Goal: Book appointment/travel/reservation

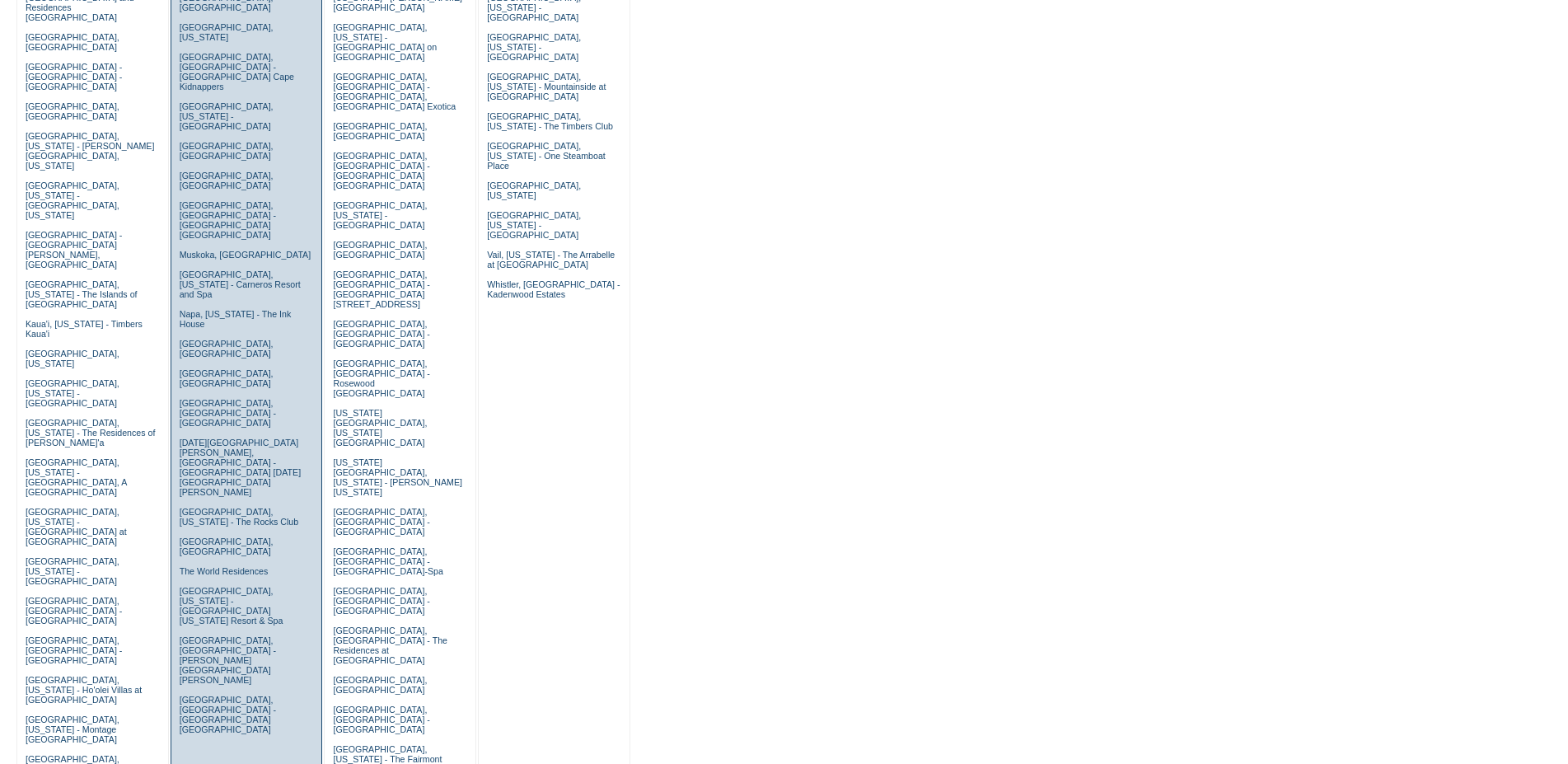
scroll to position [168, 0]
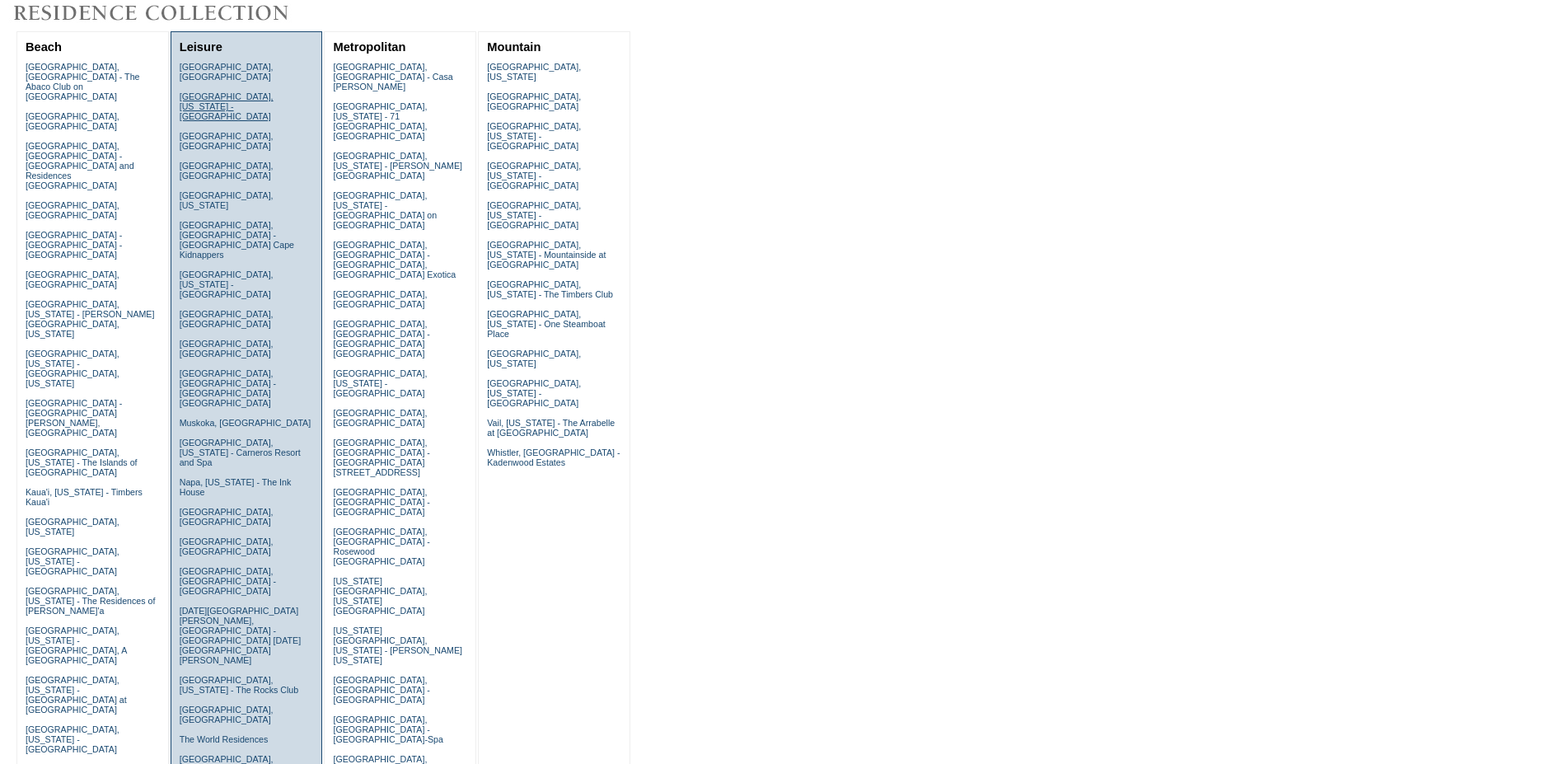
click at [200, 93] on link "[GEOGRAPHIC_DATA], [US_STATE] - [GEOGRAPHIC_DATA]" at bounding box center [227, 106] width 94 height 30
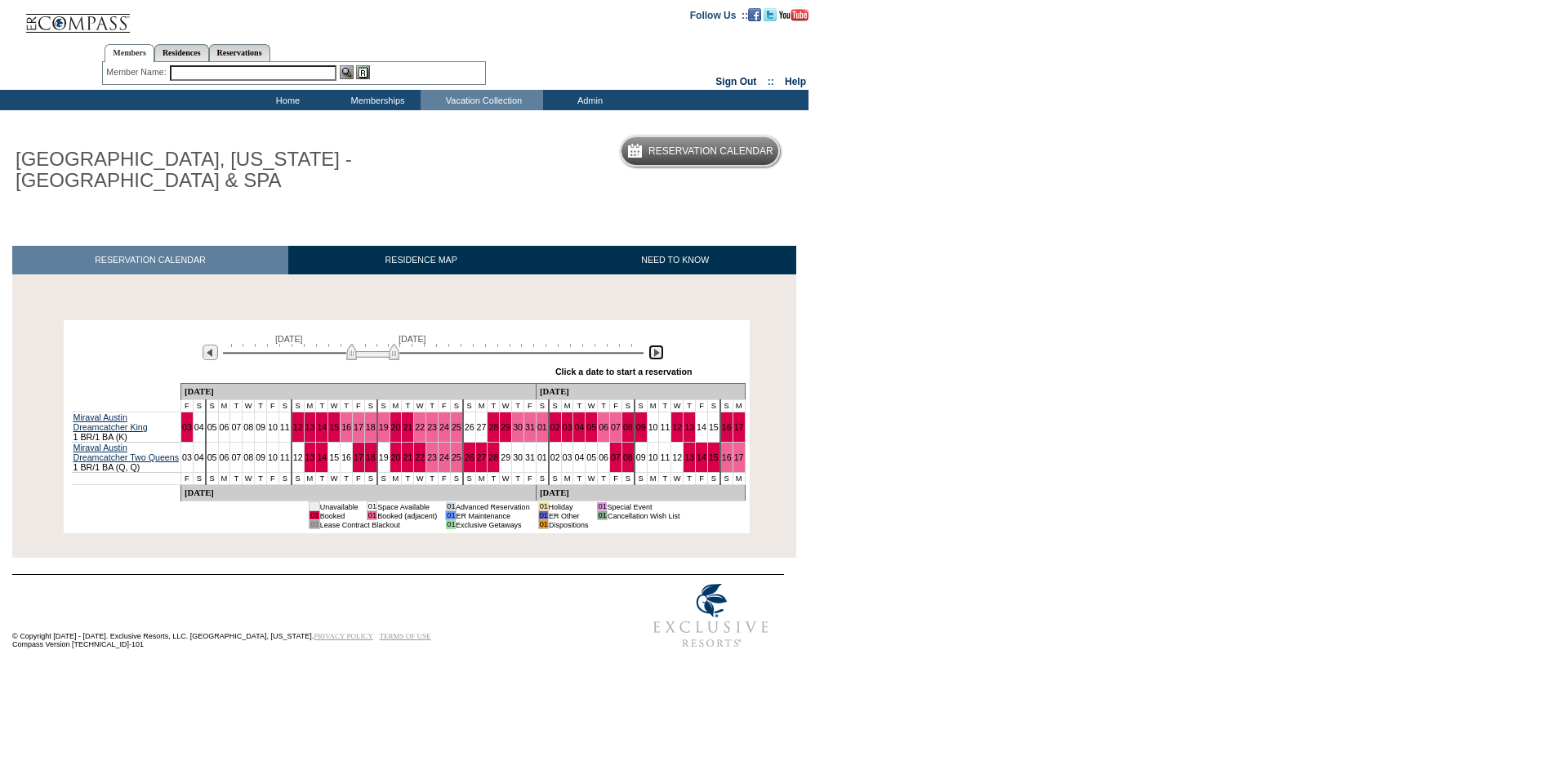
click at [653, 354] on img at bounding box center [657, 353] width 16 height 16
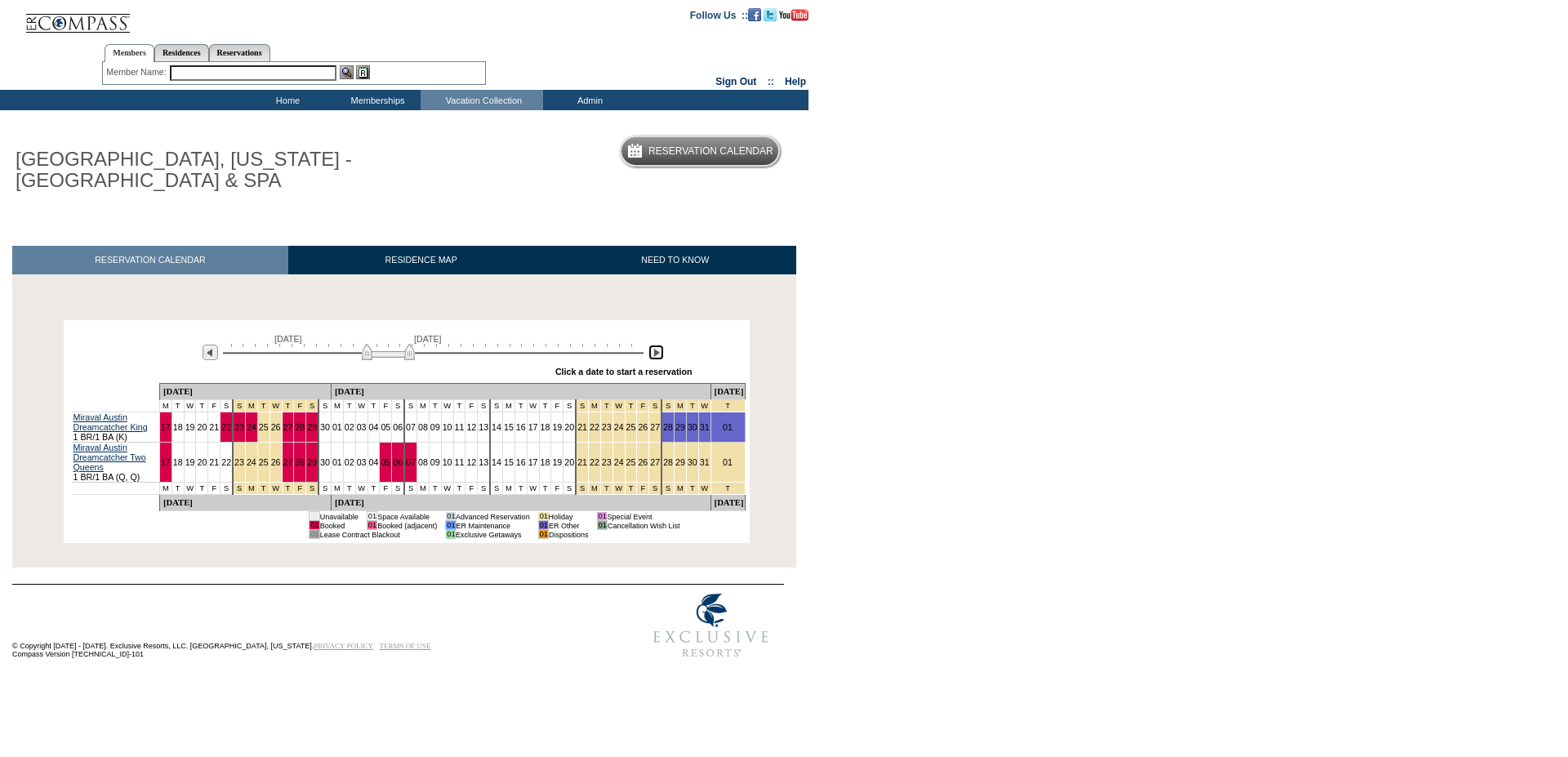
click at [653, 354] on img at bounding box center [657, 353] width 16 height 16
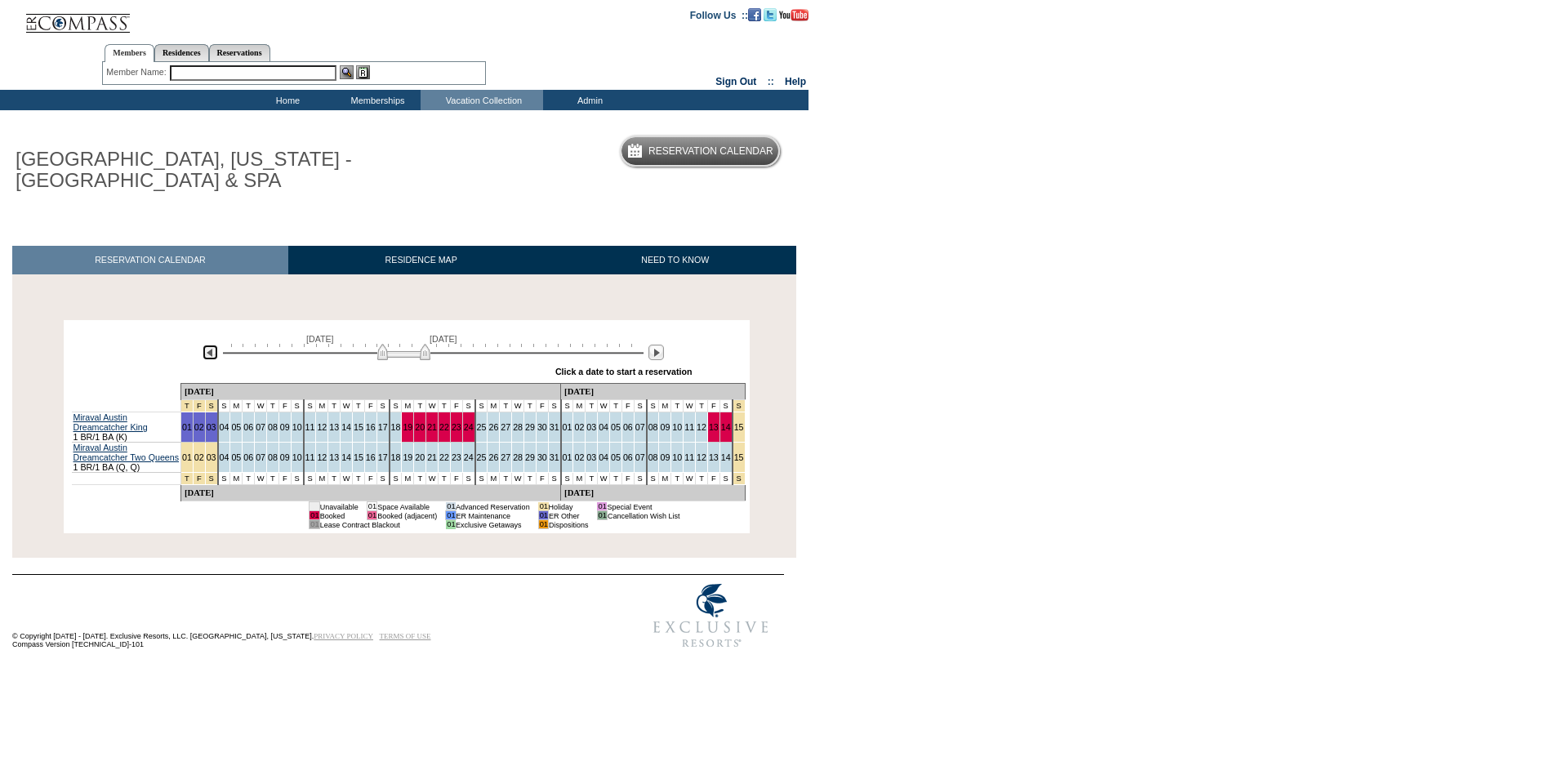
click at [207, 354] on img at bounding box center [210, 353] width 16 height 16
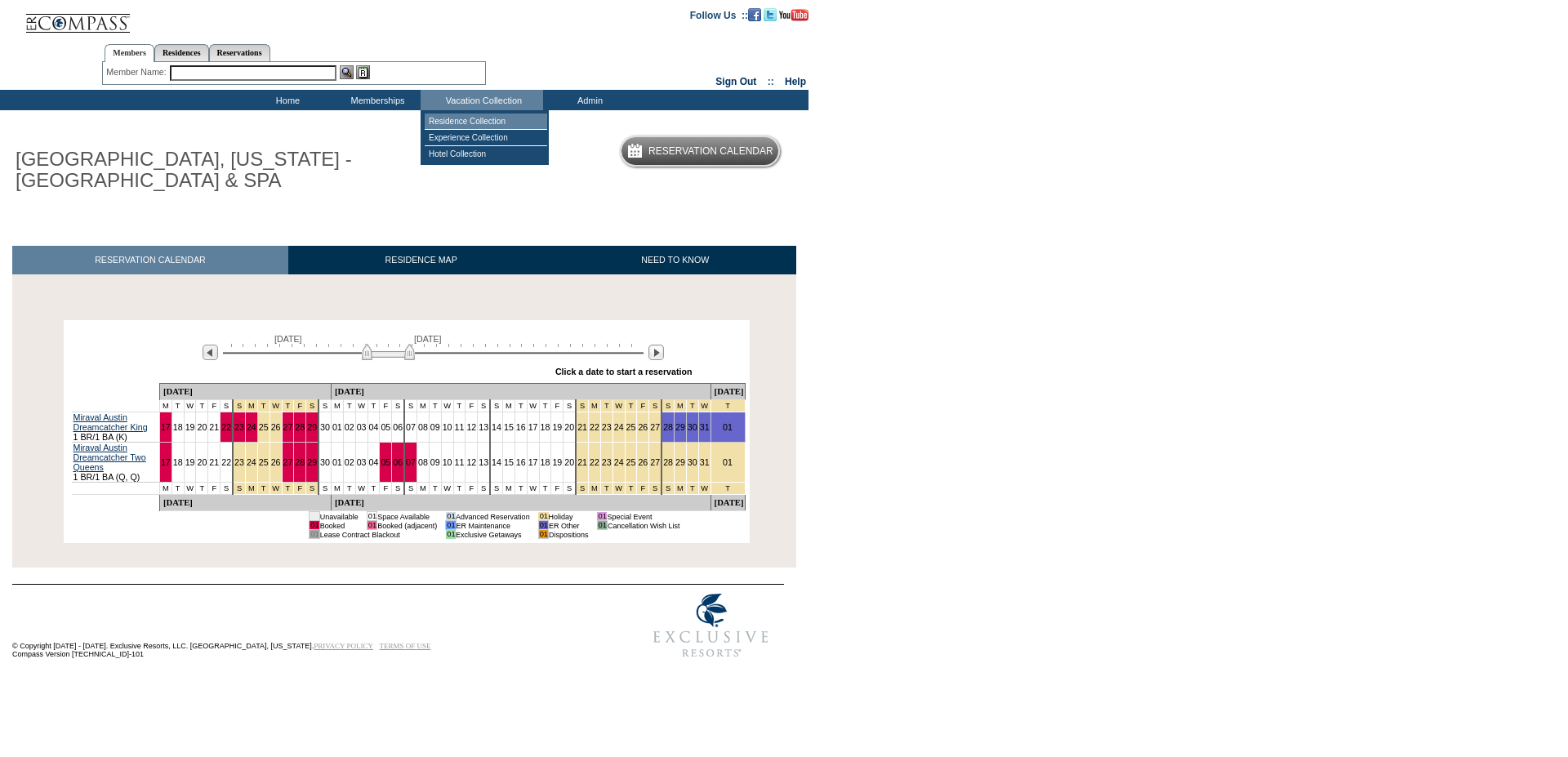
click at [459, 122] on td "Residence Collection" at bounding box center [486, 121] width 122 height 17
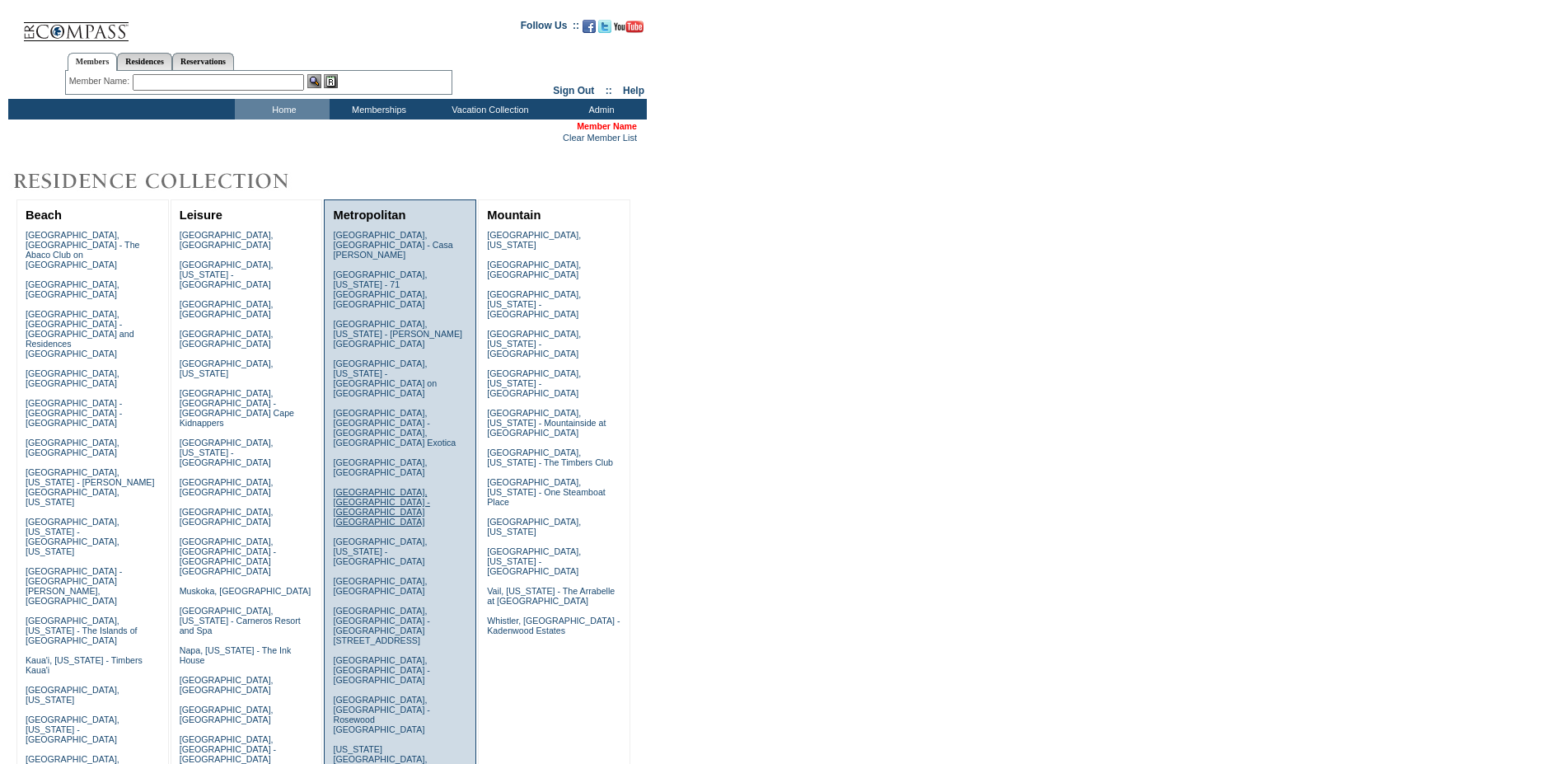
click at [362, 487] on link "[GEOGRAPHIC_DATA], [GEOGRAPHIC_DATA] - [GEOGRAPHIC_DATA] [GEOGRAPHIC_DATA]" at bounding box center [381, 507] width 97 height 40
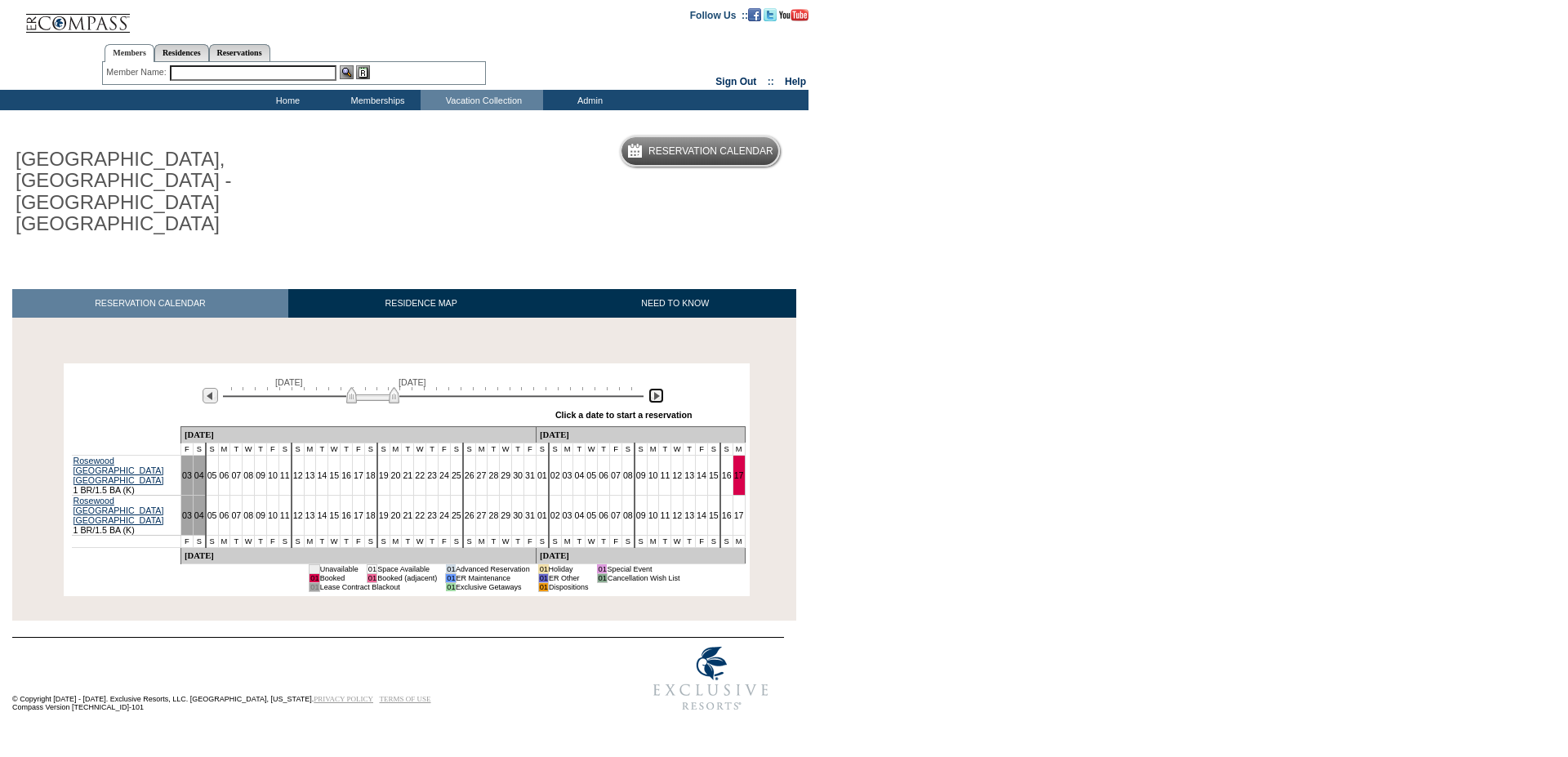
click at [656, 387] on img at bounding box center [657, 395] width 16 height 16
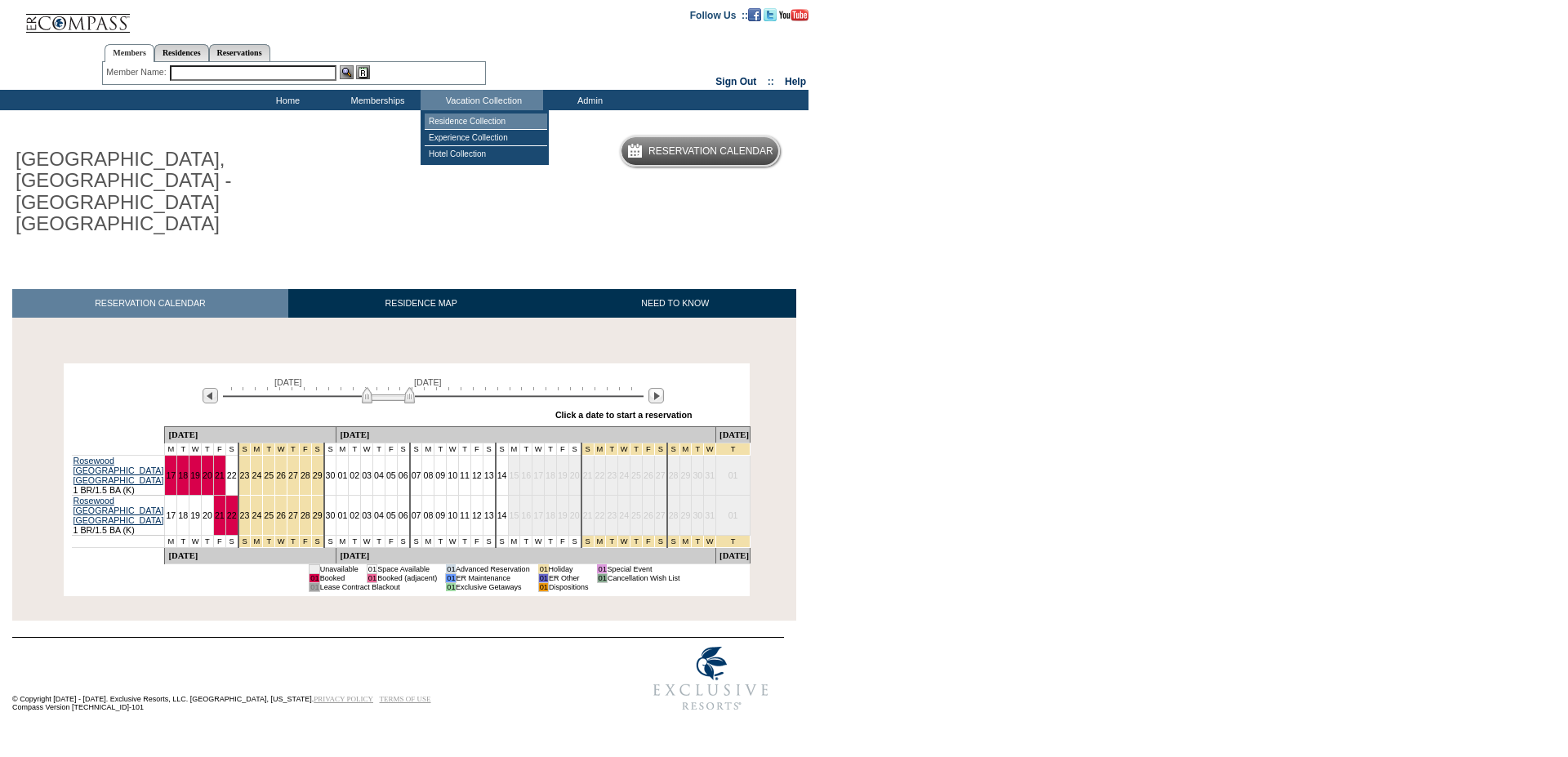
click at [448, 122] on td "Residence Collection" at bounding box center [486, 121] width 122 height 17
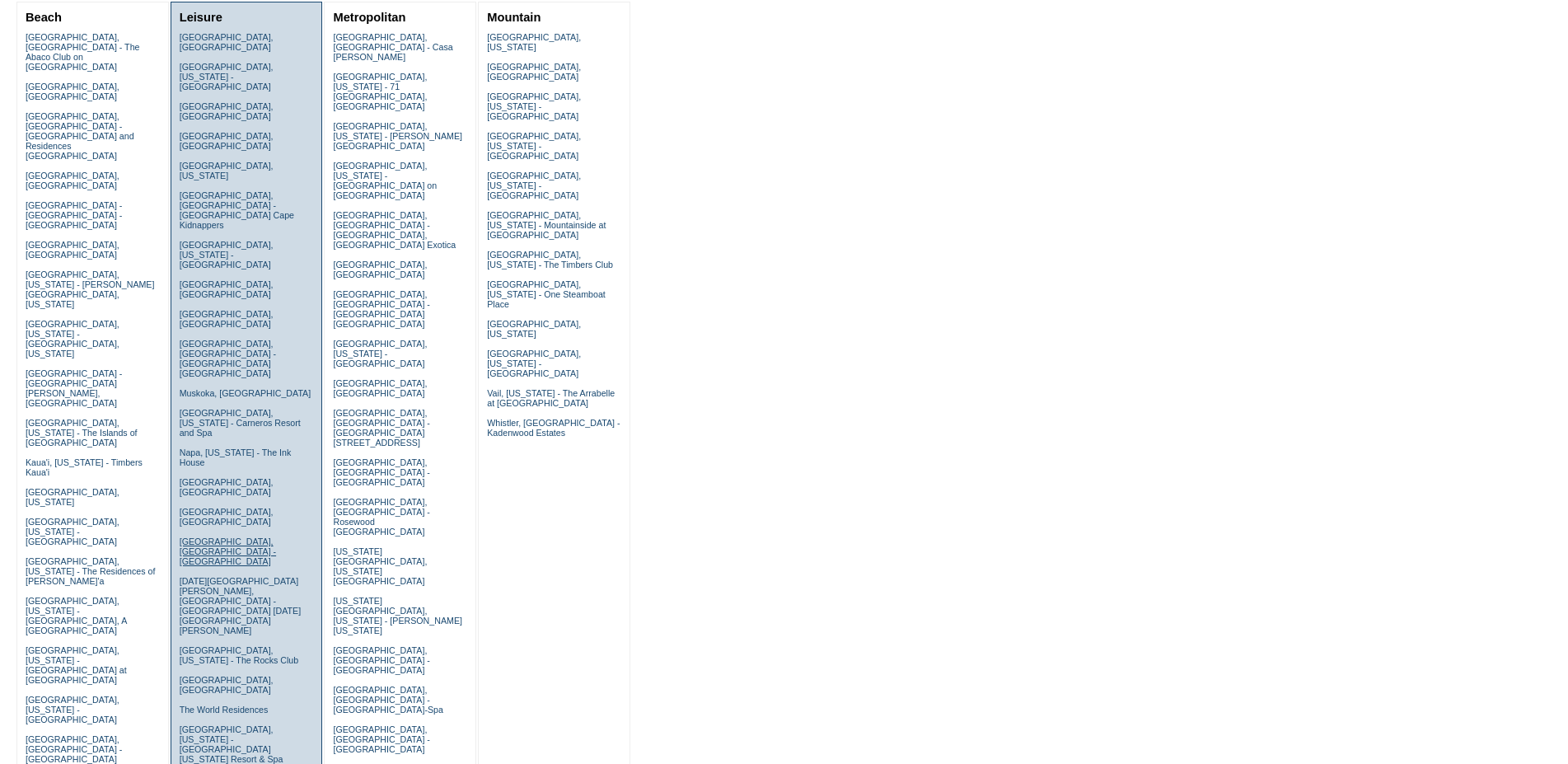
scroll to position [168, 0]
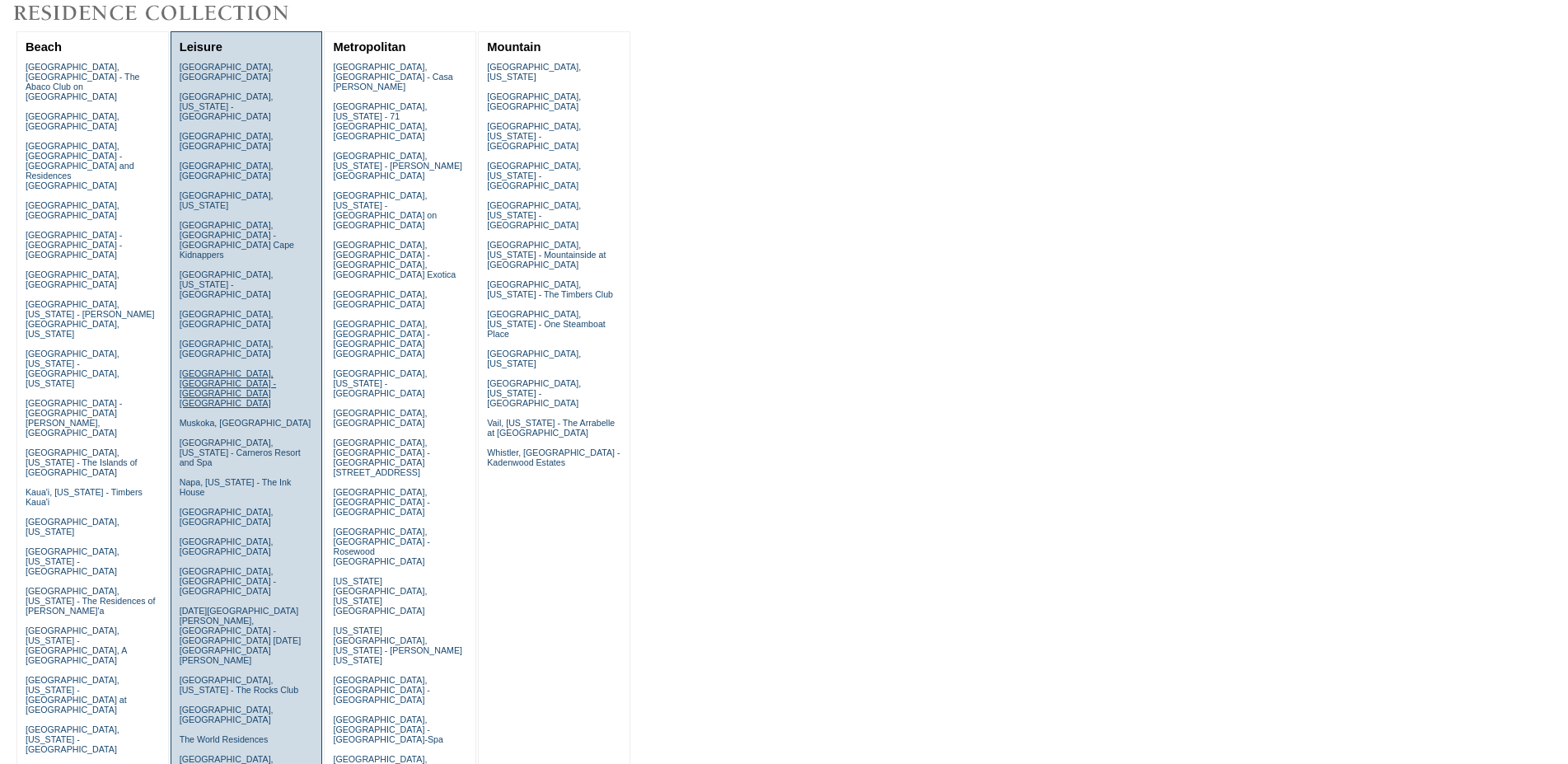
click at [226, 368] on link "[GEOGRAPHIC_DATA], [GEOGRAPHIC_DATA] - [GEOGRAPHIC_DATA] [GEOGRAPHIC_DATA]" at bounding box center [228, 388] width 97 height 40
